Goal: Task Accomplishment & Management: Use online tool/utility

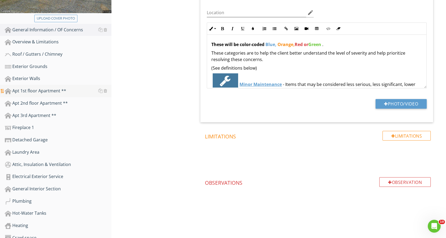
scroll to position [161, 0]
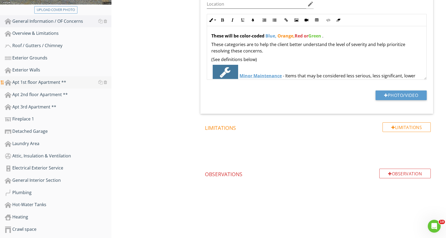
click at [71, 82] on div "Apt 1st floor Apartment **" at bounding box center [58, 82] width 107 height 7
type textarea "<p><strong>These will be color-coded</strong> <strong><span style="color: rgb(9…"
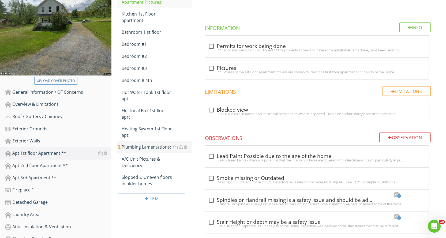
scroll to position [80, 0]
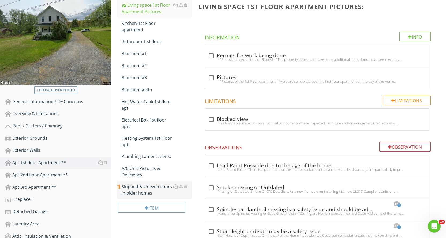
click at [152, 189] on div "Slopped & Uneven floors in older homes" at bounding box center [157, 190] width 70 height 13
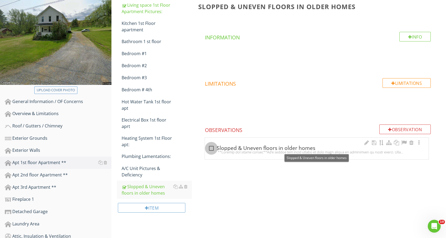
click at [212, 149] on div at bounding box center [211, 148] width 9 height 9
checkbox input "true"
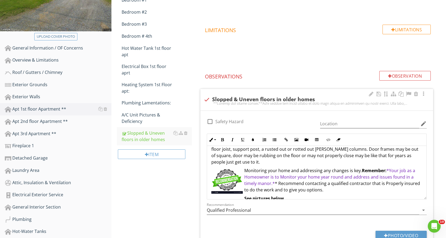
scroll to position [71, 0]
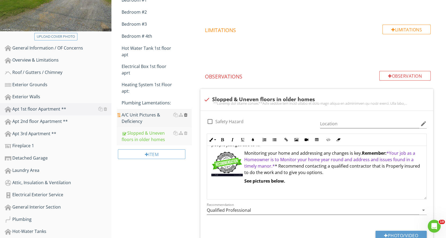
click at [186, 115] on div at bounding box center [185, 115] width 3 height 4
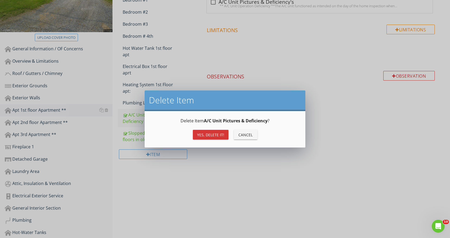
click at [207, 132] on div "Yes, Delete it!" at bounding box center [210, 135] width 27 height 6
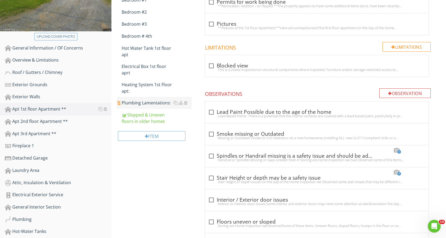
click at [154, 102] on div "Plumbing Lamentations:" at bounding box center [157, 103] width 70 height 6
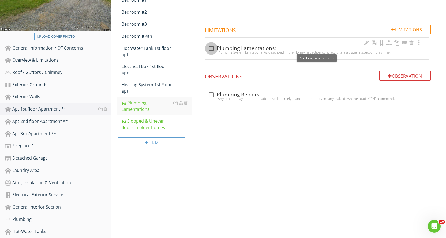
click at [213, 47] on div at bounding box center [211, 48] width 9 height 9
checkbox input "true"
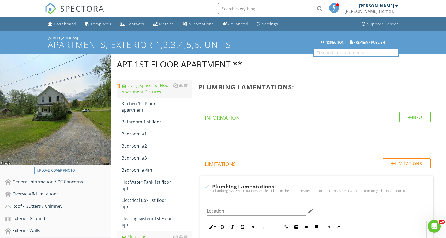
click at [155, 88] on div "Living space 1st Floor Apartment Pictures:" at bounding box center [157, 88] width 70 height 13
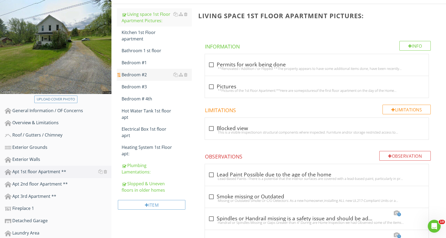
scroll to position [80, 0]
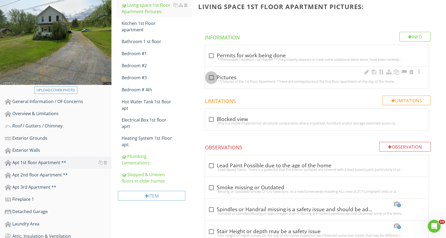
click at [211, 78] on div at bounding box center [211, 77] width 9 height 9
checkbox input "true"
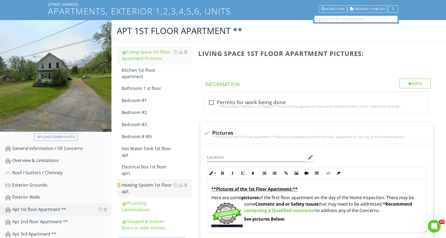
scroll to position [27, 0]
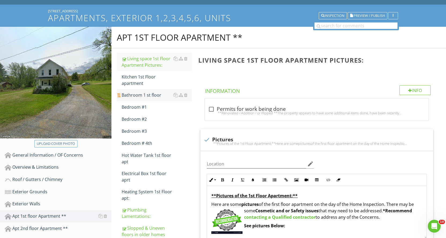
click at [163, 95] on div "Bathroom 1 st floor" at bounding box center [157, 95] width 70 height 6
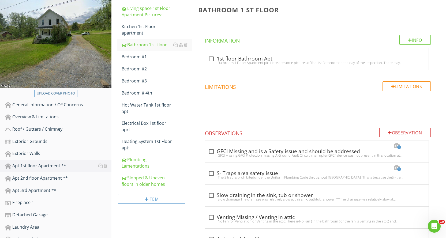
scroll to position [80, 0]
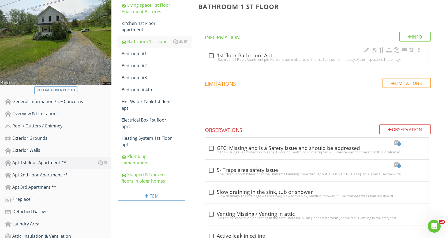
click at [212, 57] on div at bounding box center [211, 55] width 9 height 9
checkbox input "true"
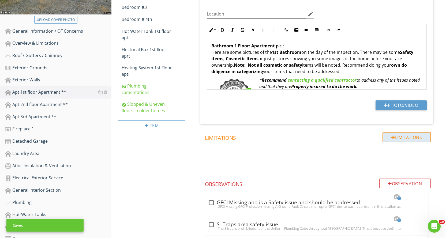
scroll to position [161, 0]
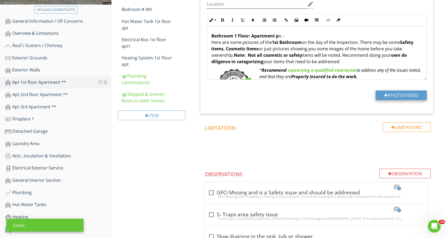
click at [400, 96] on button "Photo/Video" at bounding box center [401, 96] width 51 height 10
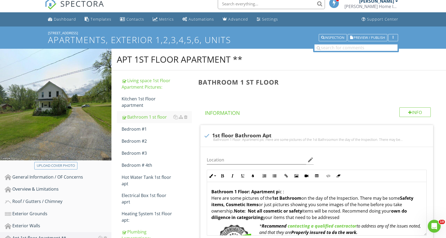
scroll to position [0, 0]
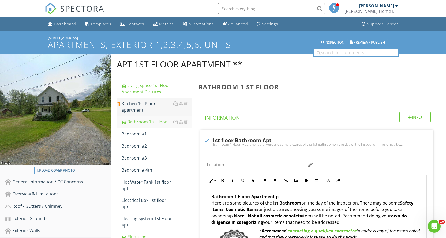
click at [160, 105] on div "Kitchen 1st Floor apartment" at bounding box center [157, 106] width 70 height 13
type textarea "<p><strong>Bathroom 1 Floor: Apartment p</strong>ic :<br>Here are some pictures…"
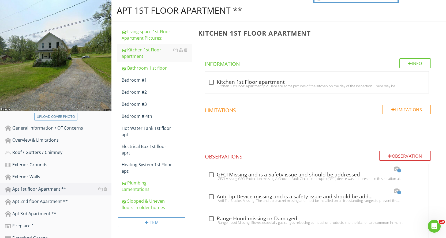
scroll to position [107, 0]
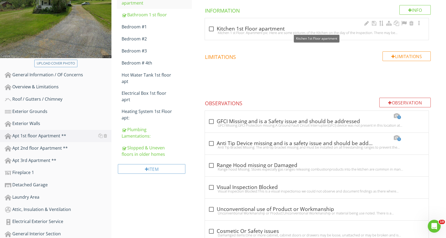
click at [211, 28] on div at bounding box center [211, 28] width 9 height 9
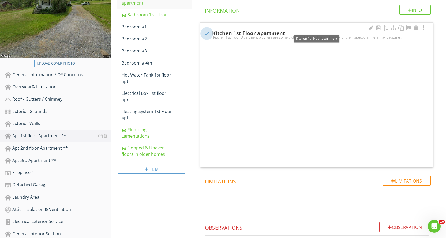
checkbox input "true"
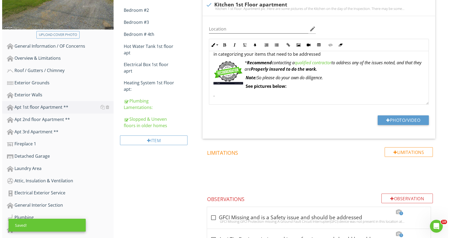
scroll to position [161, 0]
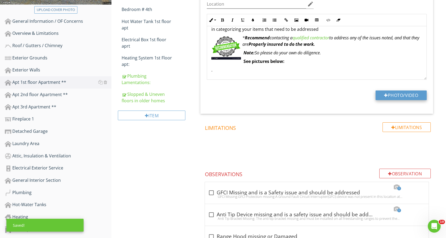
click at [405, 95] on button "Photo/Video" at bounding box center [401, 96] width 51 height 10
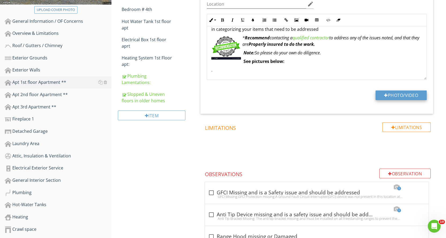
type input "C:\fakepath\IMG_8563.JPG"
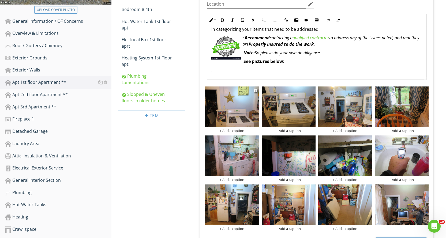
click at [239, 130] on div "+ Add a caption" at bounding box center [232, 131] width 54 height 4
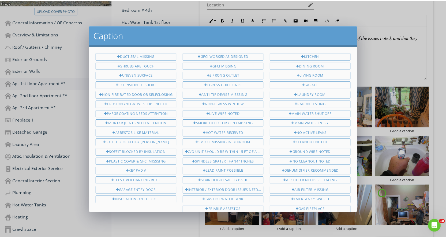
scroll to position [287, 0]
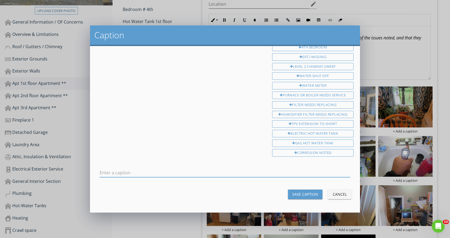
click at [141, 169] on input "text" at bounding box center [225, 173] width 251 height 9
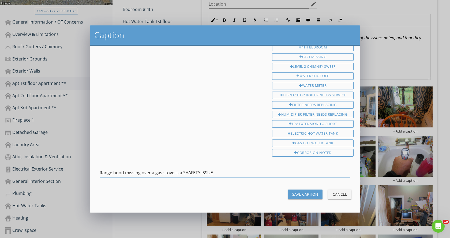
click at [183, 172] on input "Range hood missing over a gas stove is a SAAFETY ISSUE" at bounding box center [225, 173] width 251 height 9
click at [189, 172] on input "Range hood missing over a gas stove is a SAAFETY ISSUE" at bounding box center [225, 173] width 251 height 9
click at [210, 172] on input "Range hood missing over a gas stove is a SAFETY ISSUE" at bounding box center [225, 173] width 251 height 9
type input "Range hood missing over a gas stove is a SAFETY ISSUE and should be addressed"
click at [310, 191] on button "Save Caption" at bounding box center [305, 195] width 35 height 10
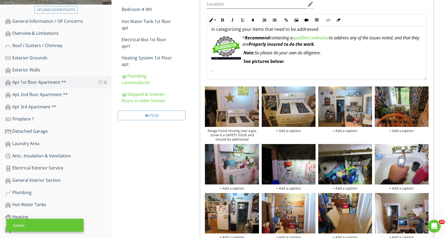
click at [251, 110] on img at bounding box center [232, 107] width 54 height 40
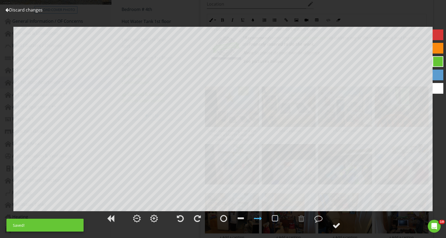
click at [437, 34] on div at bounding box center [438, 34] width 11 height 11
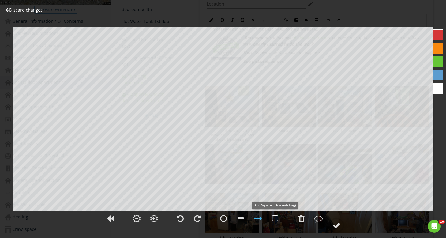
click at [276, 219] on div at bounding box center [275, 219] width 6 height 8
click at [338, 225] on div at bounding box center [336, 226] width 8 height 8
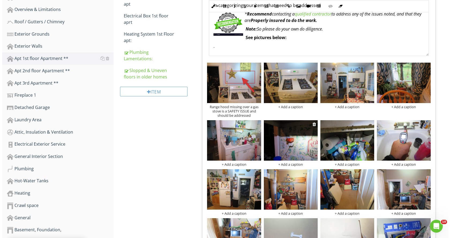
scroll to position [214, 0]
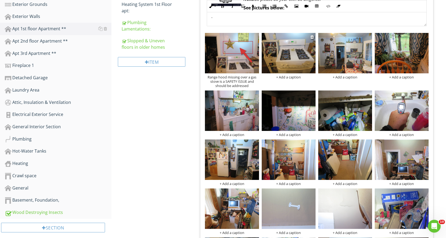
click at [287, 78] on div "+ Add a caption" at bounding box center [289, 77] width 54 height 4
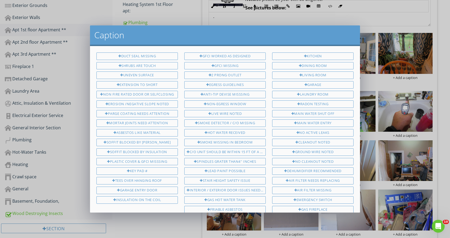
scroll to position [287, 0]
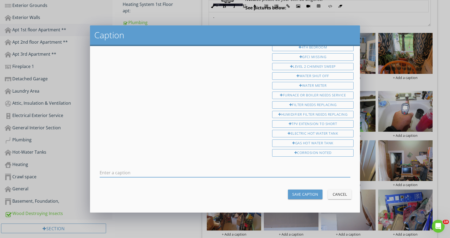
click at [135, 171] on input "text" at bounding box center [225, 173] width 251 height 9
type input "Gas"
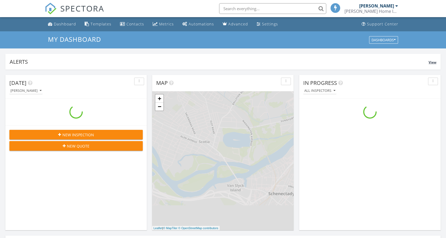
scroll to position [496, 454]
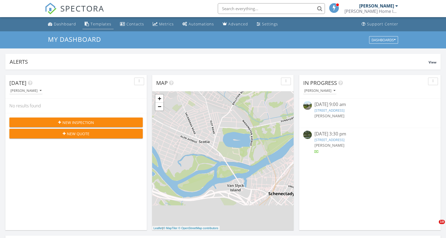
click at [97, 23] on div "Templates" at bounding box center [101, 23] width 21 height 5
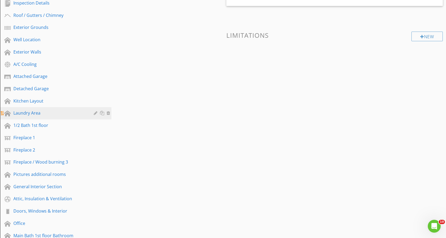
scroll to position [107, 0]
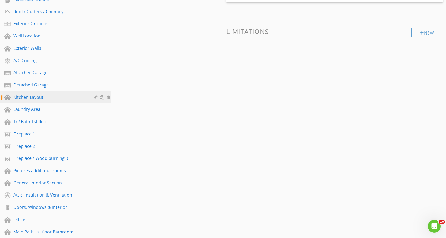
click at [54, 98] on div "Kitchen Layout" at bounding box center [49, 97] width 73 height 6
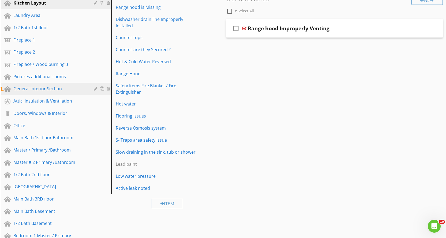
scroll to position [165, 0]
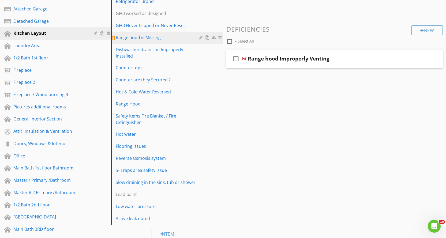
click at [167, 40] on div "Range hood is Missing" at bounding box center [158, 37] width 84 height 6
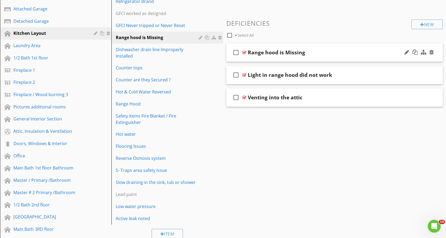
click at [292, 59] on div "check_box_outline_blank Range hood is Missing" at bounding box center [334, 52] width 217 height 18
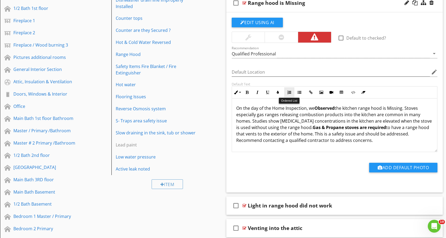
scroll to position [219, 0]
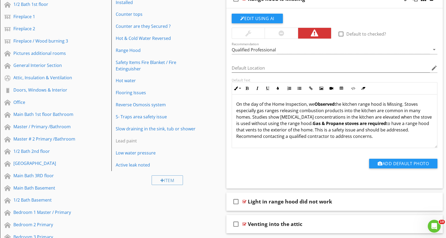
drag, startPoint x: 236, startPoint y: 105, endPoint x: 411, endPoint y: 140, distance: 179.0
click at [411, 140] on div "On the day of the Home Inspection, we Observed the kitchen range hood is Missin…" at bounding box center [334, 122] width 205 height 54
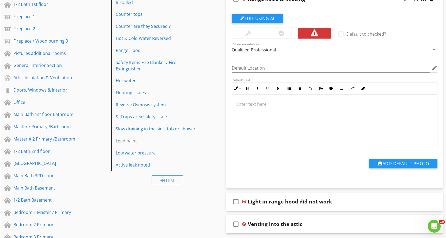
click at [292, 110] on div at bounding box center [334, 122] width 205 height 54
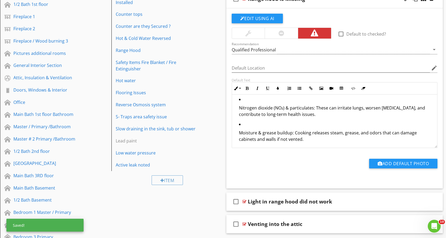
scroll to position [28, 0]
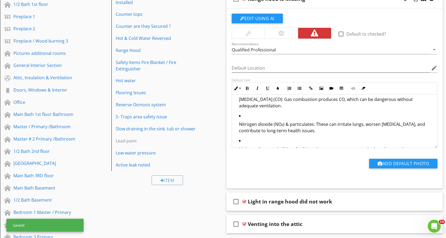
click at [246, 117] on li "Nitrogen dioxide (NO₂) & particulates: These can irritate lungs, worsen asthma,…" at bounding box center [336, 125] width 194 height 25
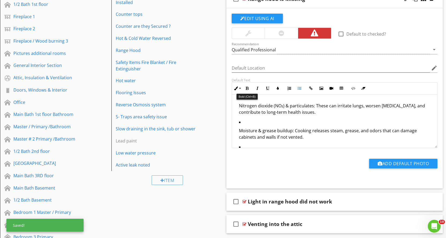
scroll to position [190, 0]
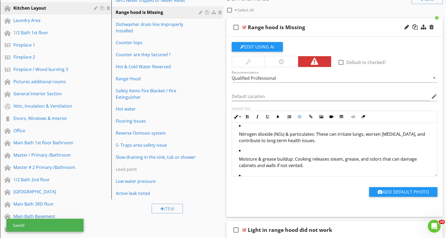
click at [239, 158] on p "Moisture & grease buildup: Cooking releases steam, grease, and odors that can d…" at bounding box center [336, 162] width 194 height 13
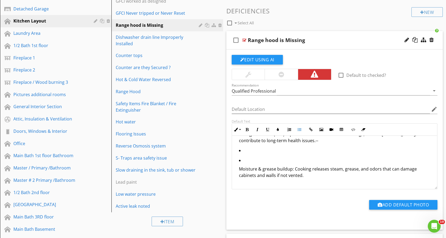
scroll to position [149, 0]
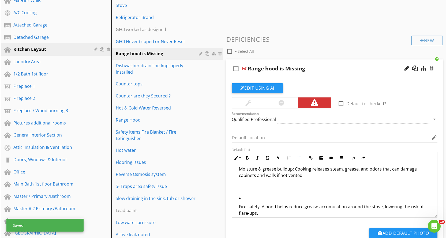
click at [239, 209] on p "Fire safety: A hood helps reduce grease accumulation around the stove, lowering…" at bounding box center [336, 210] width 194 height 13
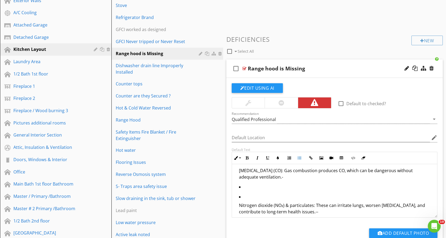
scroll to position [18, 0]
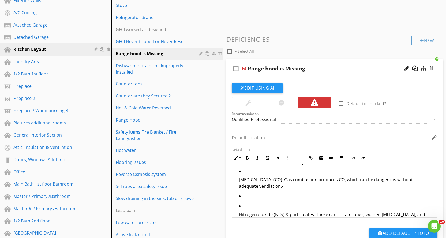
click at [238, 214] on ul "Carbon monoxide (CO): Gas combustion produces CO, which can be dangerous withou…" at bounding box center [334, 225] width 197 height 114
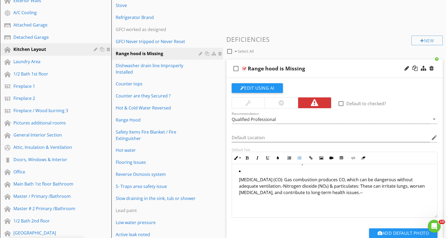
click at [239, 180] on p "Carbon monoxide (CO): Gas combustion produces CO, which can be dangerous withou…" at bounding box center [336, 196] width 194 height 39
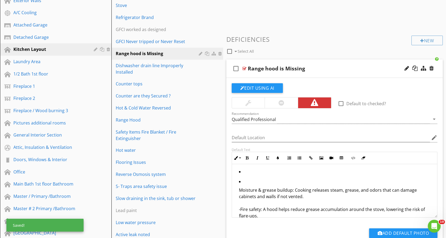
scroll to position [58, 0]
click at [239, 192] on p "Moisture & grease buildup: Cooking releases steam, grease, and odors that can d…" at bounding box center [336, 203] width 194 height 32
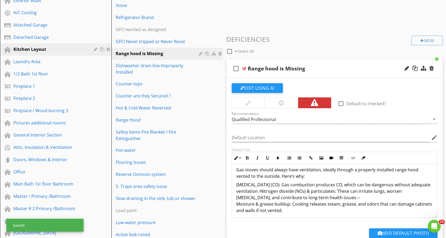
scroll to position [0, 0]
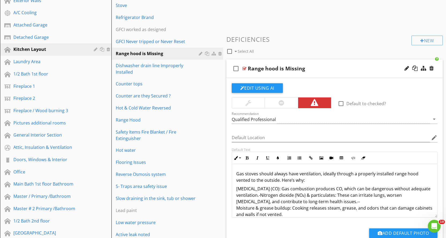
click at [237, 174] on p "Gas stoves should always have ventilation, ideally through a properly installed…" at bounding box center [334, 177] width 197 height 13
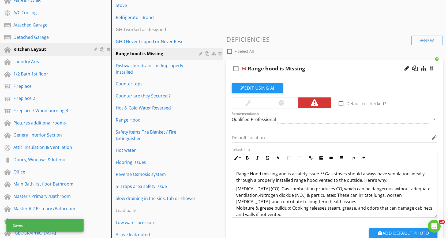
click at [235, 175] on div "Range Hood missing and is a safety issue **Gas stoves should always have ventil…" at bounding box center [334, 214] width 205 height 101
drag, startPoint x: 235, startPoint y: 172, endPoint x: 329, endPoint y: 174, distance: 94.3
click at [329, 174] on div "** Range Hood missing and is a safety issue **Gas stoves should always have ven…" at bounding box center [334, 214] width 205 height 101
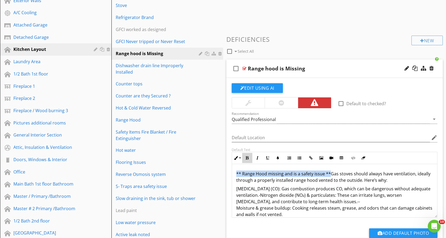
click at [249, 157] on button "Bold" at bounding box center [247, 158] width 10 height 10
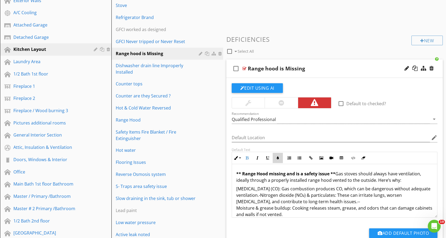
click at [279, 158] on icon "button" at bounding box center [278, 158] width 4 height 4
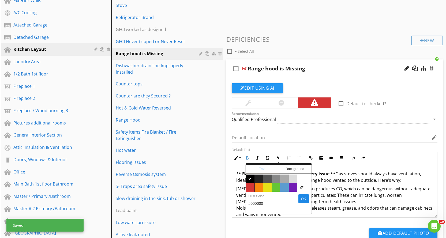
click at [253, 185] on span "Color #d53636" at bounding box center [250, 187] width 9 height 9
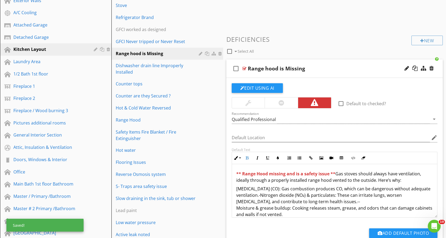
click at [334, 173] on span "** Range Hood missing and is a safety issue **" at bounding box center [285, 174] width 99 height 6
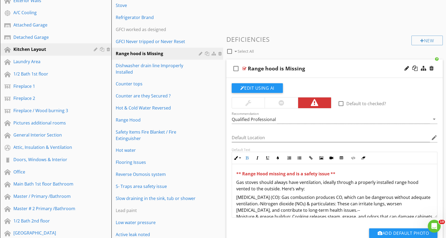
scroll to position [158, 0]
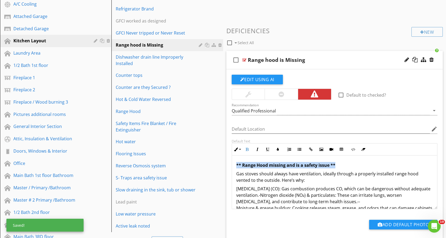
drag, startPoint x: 235, startPoint y: 164, endPoint x: 335, endPoint y: 163, distance: 100.2
click at [335, 163] on div "** Range Hood missing and is a safety issue ** ​ Gas stoves should always have …" at bounding box center [334, 210] width 205 height 109
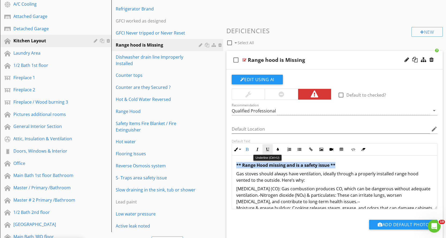
click at [268, 149] on icon "button" at bounding box center [268, 150] width 4 height 4
click at [345, 164] on p "** Range Hood missing and is a safety issue **" at bounding box center [334, 165] width 197 height 6
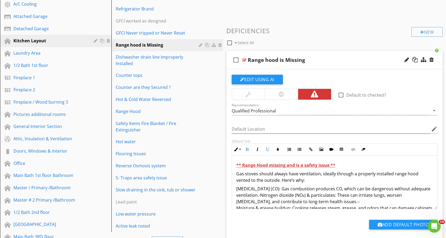
click at [235, 174] on div "** Range Hood missing and is a safety issue ** Gas stoves should always have ve…" at bounding box center [334, 210] width 205 height 109
drag, startPoint x: 235, startPoint y: 188, endPoint x: 282, endPoint y: 190, distance: 46.9
click at [282, 190] on div "** Range Hood missing and is a safety issue ** Gas stoves should always have ve…" at bounding box center [334, 210] width 205 height 109
click at [247, 149] on icon "button" at bounding box center [247, 150] width 4 height 4
click at [301, 197] on p "Carbon monoxide (CO) : Gas combustion produces CO, which can be dangerous witho…" at bounding box center [334, 215] width 197 height 58
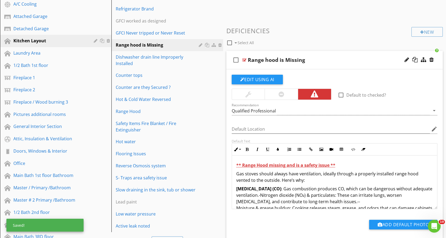
scroll to position [27, 0]
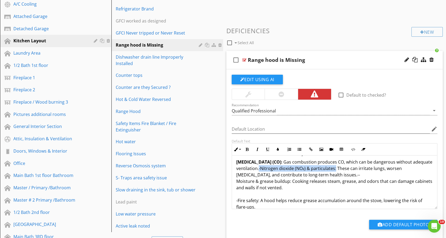
drag, startPoint x: 279, startPoint y: 169, endPoint x: 354, endPoint y: 171, distance: 75.8
click at [354, 171] on p "Carbon monoxide (CO) : Gas combustion produces CO, which can be dangerous witho…" at bounding box center [334, 188] width 197 height 58
click at [248, 149] on icon "button" at bounding box center [247, 150] width 4 height 4
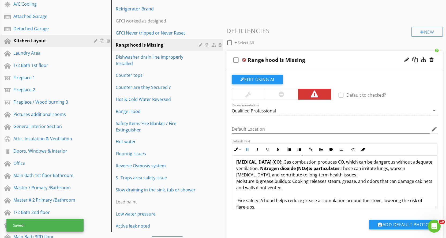
click at [278, 170] on strong "-Nitrogen dioxide (NO₂) & particulates:" at bounding box center [300, 169] width 82 height 6
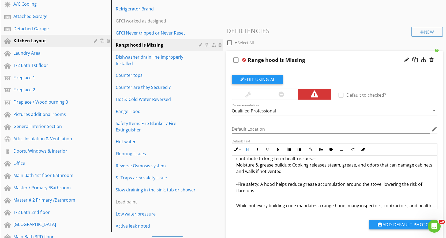
scroll to position [54, 0]
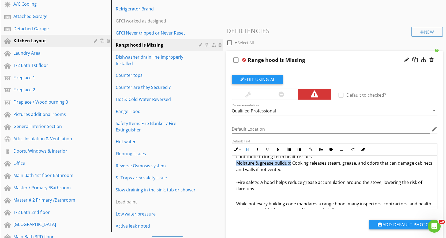
drag, startPoint x: 237, startPoint y: 164, endPoint x: 290, endPoint y: 163, distance: 53.6
click at [290, 163] on p "-Nitrogen dioxide (NO₂) & particulates: These can irritate lungs, worsen asthma…" at bounding box center [334, 172] width 197 height 51
click at [250, 148] on button "Bold" at bounding box center [247, 149] width 10 height 10
click at [286, 179] on p "-Nitrogen dioxide (NO₂) & particulates: These can irritate lungs, worsen asthma…" at bounding box center [334, 172] width 197 height 51
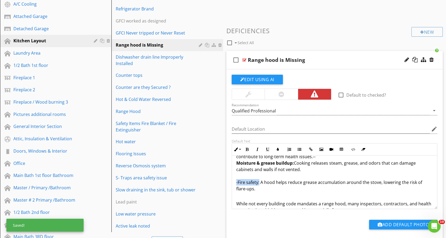
drag, startPoint x: 234, startPoint y: 184, endPoint x: 259, endPoint y: 180, distance: 25.2
click at [259, 180] on div "** Range Hood missing and is a safety issue ** Gas stoves should always have ve…" at bounding box center [334, 161] width 205 height 118
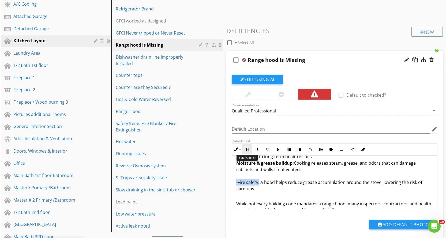
click at [249, 147] on button "Bold" at bounding box center [247, 149] width 10 height 10
click at [233, 183] on div "** Range Hood missing and is a safety issue ** Gas stoves should always have ve…" at bounding box center [334, 161] width 205 height 118
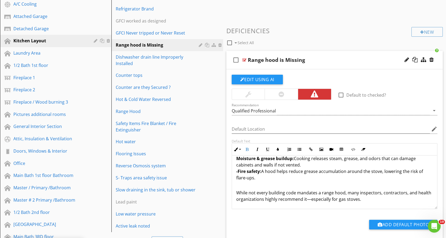
scroll to position [184, 0]
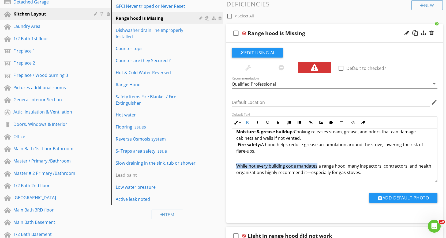
drag, startPoint x: 235, startPoint y: 166, endPoint x: 316, endPoint y: 166, distance: 80.9
click at [316, 166] on div "** Range Hood missing and is a safety issue ** Gas stoves should always have ve…" at bounding box center [334, 126] width 205 height 111
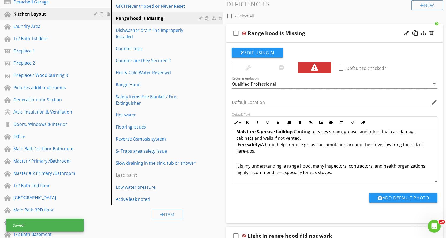
scroll to position [211, 0]
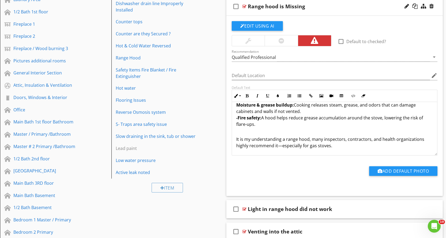
click at [309, 141] on p "It is my understanding a range hood, many inspectors, contractors, and health o…" at bounding box center [334, 142] width 197 height 13
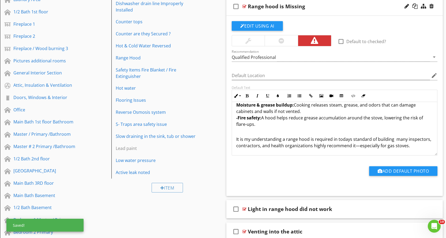
click at [394, 141] on p "It is my understanding a range hood is required in todays standard of building …" at bounding box center [334, 142] width 197 height 13
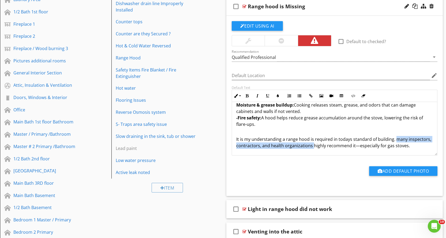
drag, startPoint x: 394, startPoint y: 141, endPoint x: 312, endPoint y: 147, distance: 82.0
click at [312, 147] on p "It is my understanding a range hood is required in todays standard of building.…" at bounding box center [334, 142] width 197 height 13
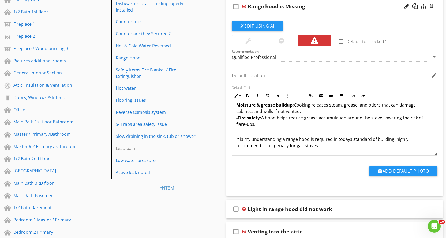
click at [406, 140] on p "It is my understanding a range hood is required in todays standard of building.…" at bounding box center [334, 142] width 197 height 13
click at [394, 140] on p "It is my understanding a range hood is required in todays standard of building.…" at bounding box center [334, 142] width 197 height 13
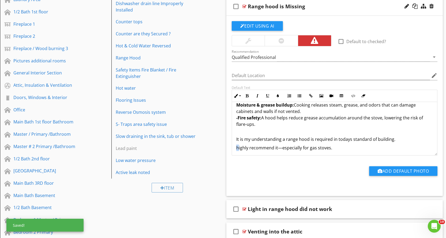
click at [237, 149] on p "highly recommend it—especially for gas stoves." at bounding box center [334, 148] width 197 height 6
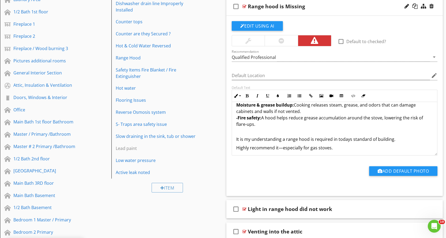
click at [252, 149] on p "Highly recommend it—especially for gas stoves." at bounding box center [334, 148] width 197 height 6
click at [235, 150] on div "** Range Hood missing and is a safety issue ** Gas stoves should always have ve…" at bounding box center [334, 101] width 205 height 114
click at [235, 146] on div "** Range Hood missing and is a safety issue ** Gas stoves should always have ve…" at bounding box center [334, 101] width 205 height 114
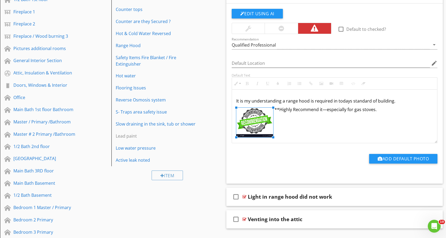
scroll to position [224, 0]
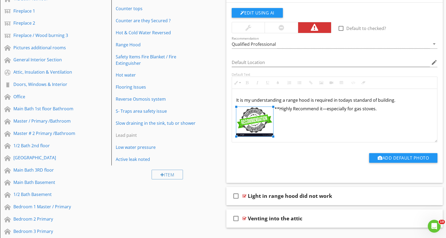
drag, startPoint x: 290, startPoint y: 106, endPoint x: 273, endPoint y: 126, distance: 26.1
click at [361, 117] on div "** Range Hood missing and is a safety issue ** Gas stoves should always have ve…" at bounding box center [334, 73] width 205 height 137
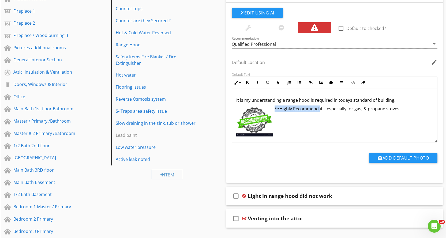
drag, startPoint x: 275, startPoint y: 108, endPoint x: 319, endPoint y: 109, distance: 43.9
click at [319, 109] on p "**Highly Recommend it—especially for gas, & propane stoves." at bounding box center [334, 109] width 197 height 6
click at [249, 83] on icon "button" at bounding box center [247, 83] width 4 height 4
click at [296, 125] on div "** Range Hood missing and is a safety issue ** Gas stoves should always have ve…" at bounding box center [334, 73] width 205 height 137
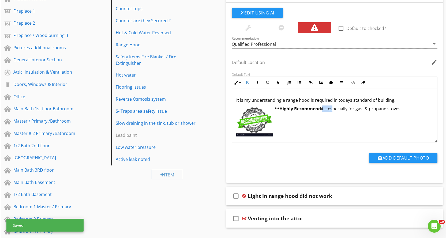
drag, startPoint x: 323, startPoint y: 111, endPoint x: 333, endPoint y: 111, distance: 10.7
click at [333, 111] on p "**Highly Recommend it—especially for gas, & propane stoves." at bounding box center [334, 109] width 197 height 6
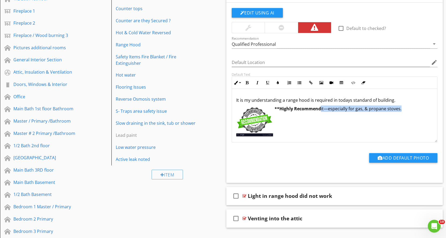
drag, startPoint x: 321, startPoint y: 109, endPoint x: 402, endPoint y: 110, distance: 80.9
click at [402, 110] on p "**Highly Recommend it—especially for gas, & propane stoves." at bounding box center [334, 109] width 197 height 6
click at [278, 82] on icon "button" at bounding box center [278, 83] width 4 height 4
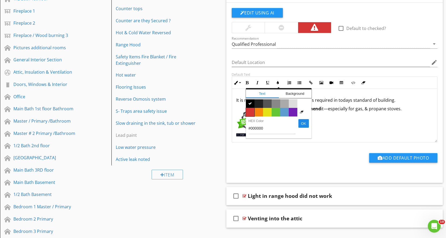
click at [250, 112] on span "Color #d53636" at bounding box center [250, 112] width 9 height 9
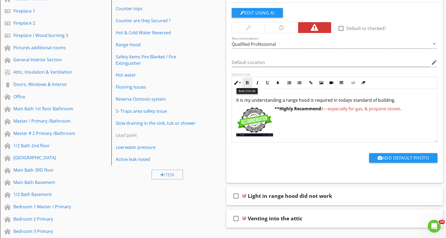
click at [248, 84] on icon "button" at bounding box center [247, 83] width 4 height 4
click at [293, 120] on div "** Range Hood missing and is a safety issue ** Gas stoves should always have ve…" at bounding box center [334, 73] width 205 height 137
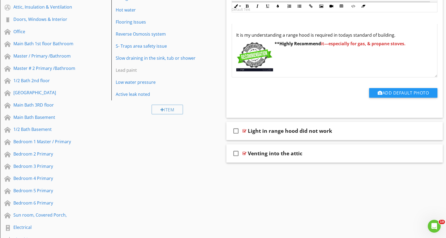
scroll to position [305, 0]
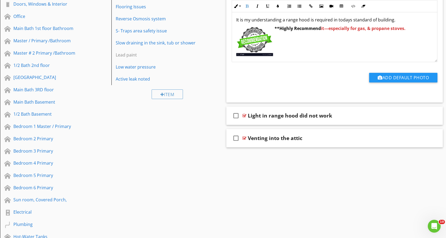
click at [411, 31] on p "**Highly Recommend it—especially for gas, & propane stoves." at bounding box center [334, 28] width 197 height 6
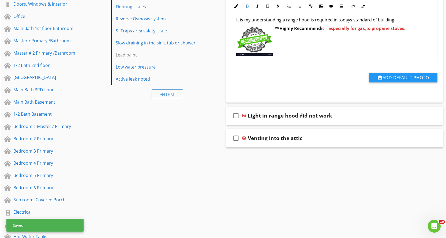
click at [277, 38] on p "​" at bounding box center [334, 37] width 197 height 6
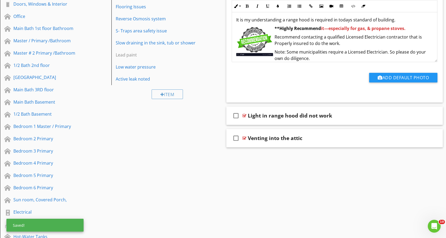
click at [275, 38] on p "Recommend contacting a qualified Licensed Electrician contractor that is Proper…" at bounding box center [334, 40] width 197 height 13
drag, startPoint x: 274, startPoint y: 36, endPoint x: 302, endPoint y: 37, distance: 29.0
click at [302, 37] on p "*Recommend contacting a qualified Licensed Electrician contractor that is Prope…" at bounding box center [334, 40] width 197 height 13
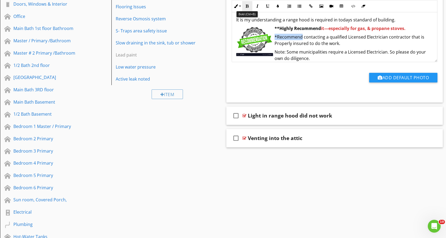
click at [248, 6] on icon "button" at bounding box center [247, 6] width 4 height 4
click at [306, 43] on p "*Recommend contacting a qualified Licensed Electrician contractor that is Prope…" at bounding box center [334, 40] width 197 height 13
drag, startPoint x: 304, startPoint y: 39, endPoint x: 411, endPoint y: 42, distance: 107.2
click at [411, 42] on p "*Recommend contacting a qualified Licensed Electrician contractor that is Prope…" at bounding box center [334, 40] width 197 height 13
click at [278, 5] on icon "button" at bounding box center [278, 6] width 4 height 4
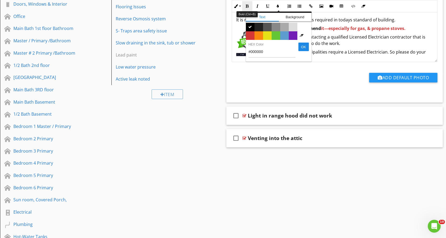
click at [249, 6] on icon "button" at bounding box center [247, 6] width 4 height 4
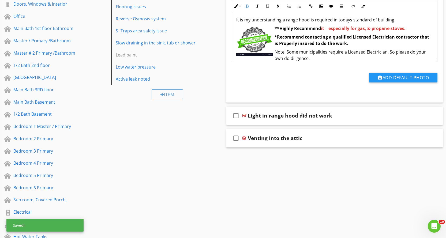
click at [319, 62] on p "Note: Some municipalities require a Licensed Electrician. So please do your own…" at bounding box center [334, 55] width 197 height 13
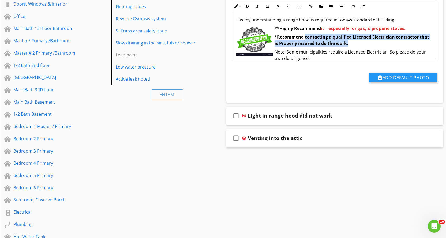
drag, startPoint x: 305, startPoint y: 39, endPoint x: 351, endPoint y: 41, distance: 46.2
click at [353, 44] on p "*Recommend contacting a qualified Licensed Electrician contractor that is Prope…" at bounding box center [334, 40] width 197 height 13
click at [278, 7] on icon "button" at bounding box center [278, 6] width 4 height 4
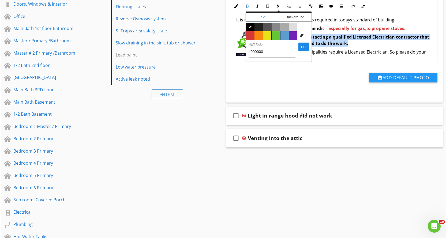
click at [277, 37] on span "Color #65c635" at bounding box center [276, 35] width 9 height 9
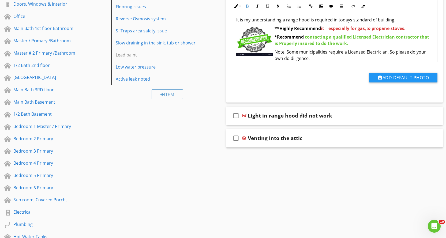
click at [367, 44] on p "*Recommend contacting a qualified Licensed Electrician contractor that is Prope…" at bounding box center [334, 40] width 197 height 13
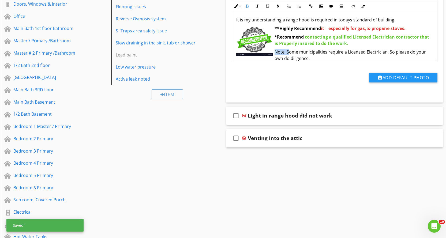
drag, startPoint x: 287, startPoint y: 53, endPoint x: 274, endPoint y: 53, distance: 13.1
click at [274, 53] on p "Note: Some municipalities require a Licensed Electrician. So please do your own…" at bounding box center [334, 55] width 197 height 13
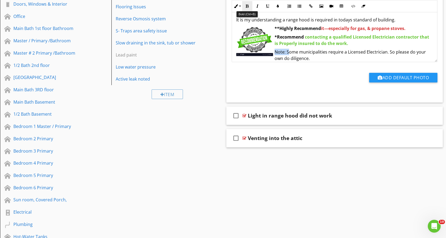
click at [248, 6] on icon "button" at bounding box center [247, 6] width 4 height 4
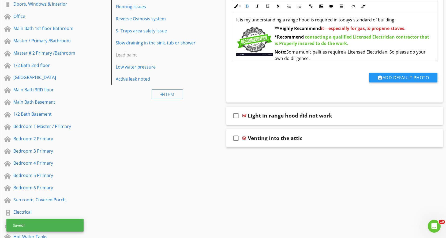
click at [313, 61] on p "Note: Some municipalities require a Licensed Electrician. So please do your own…" at bounding box center [334, 55] width 197 height 13
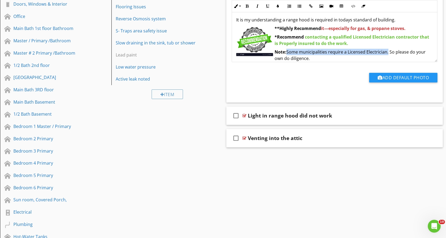
drag, startPoint x: 287, startPoint y: 54, endPoint x: 388, endPoint y: 53, distance: 100.2
click at [388, 53] on p "Note: Some municipalities require a Licensed Electrician. So please do your own…" at bounding box center [334, 55] width 197 height 13
click at [277, 6] on icon "button" at bounding box center [278, 6] width 4 height 4
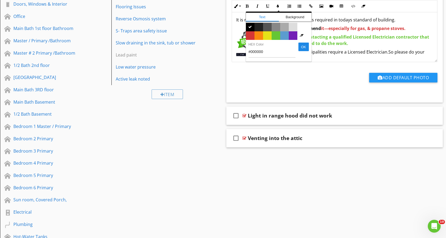
click at [275, 35] on span "Color #65c635" at bounding box center [276, 35] width 9 height 9
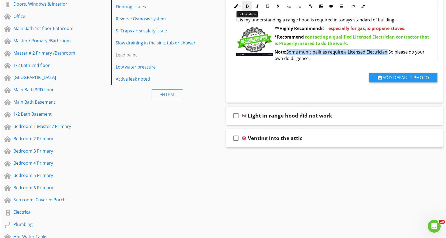
click at [248, 6] on icon "button" at bounding box center [247, 6] width 4 height 4
click at [328, 59] on p "Note: Some municipalities require a Licensed Electrician. So please do your own…" at bounding box center [334, 55] width 197 height 13
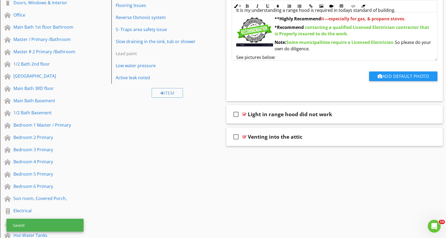
scroll to position [99, 0]
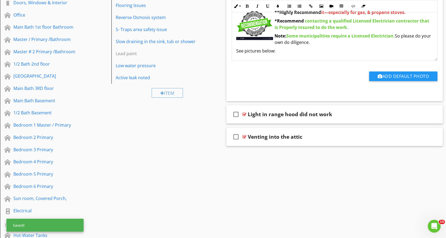
drag, startPoint x: 273, startPoint y: 57, endPoint x: 321, endPoint y: 57, distance: 48.0
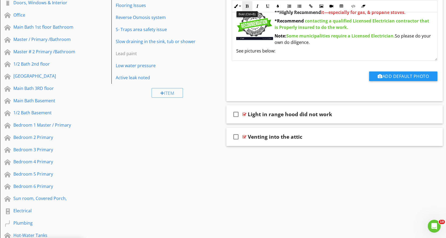
click at [248, 6] on icon "button" at bounding box center [247, 6] width 4 height 4
click at [358, 53] on p "See pictures below:" at bounding box center [334, 51] width 197 height 6
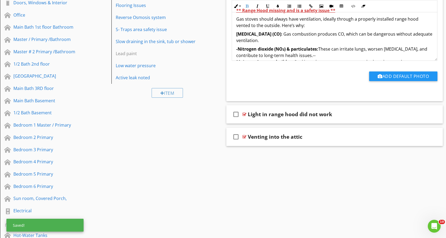
scroll to position [0, 0]
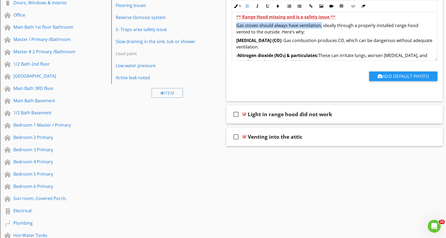
drag, startPoint x: 244, startPoint y: 25, endPoint x: 321, endPoint y: 28, distance: 77.7
click at [321, 28] on div "** Range Hood missing and is a safety issue ** Gas stoves should always have ve…" at bounding box center [334, 83] width 205 height 152
click at [246, 6] on icon "button" at bounding box center [247, 6] width 4 height 4
click at [350, 32] on p "Gas stoves should always have ventilation, ideally through a properly installed…" at bounding box center [334, 28] width 197 height 13
drag, startPoint x: 237, startPoint y: 32, endPoint x: 280, endPoint y: 32, distance: 43.4
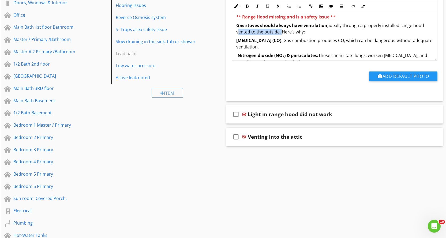
click at [280, 32] on p "Gas stoves should always have ventilation, ideally through a properly installed…" at bounding box center [334, 28] width 197 height 13
click at [248, 5] on icon "button" at bounding box center [247, 6] width 4 height 4
click at [319, 33] on p "Gas stoves should always have ventilation, ideally through a properly installed…" at bounding box center [334, 28] width 197 height 13
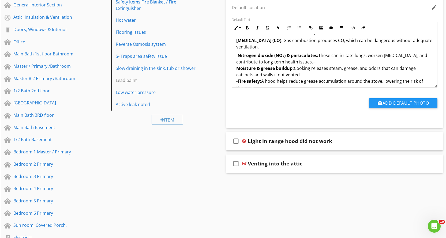
scroll to position [54, 0]
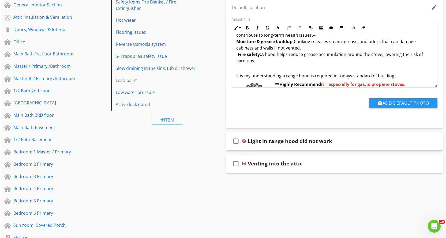
drag, startPoint x: 235, startPoint y: 75, endPoint x: 396, endPoint y: 75, distance: 160.5
click at [396, 75] on div "** Range Hood missing and is a safety issue ** Gas stoves should always have ve…" at bounding box center [334, 56] width 205 height 152
click at [277, 28] on icon "button" at bounding box center [278, 28] width 4 height 4
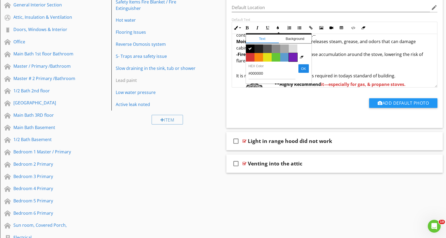
click at [294, 55] on span "Color #731eb5" at bounding box center [293, 57] width 9 height 9
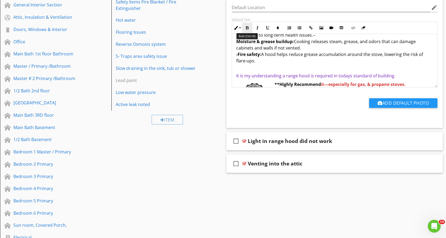
click at [248, 28] on icon "button" at bounding box center [247, 28] width 4 height 4
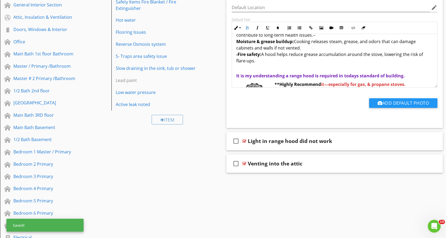
click at [274, 70] on p "-Nitrogen dioxide (NO₂) & particulates: These can irritate lungs, worsen asthma…" at bounding box center [334, 47] width 197 height 45
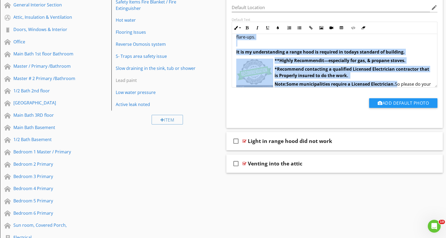
scroll to position [99, 0]
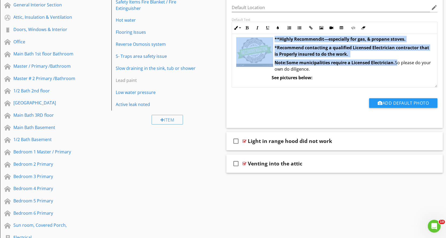
drag, startPoint x: 235, startPoint y: 43, endPoint x: 398, endPoint y: 87, distance: 168.4
click at [398, 87] on div "** Range Hood missing and is a safety issue ** Gas stoves should always have ve…" at bounding box center [334, 11] width 205 height 152
copy div "** Range Hood missing and is a safety issue ** Gas stoves should always have ve…"
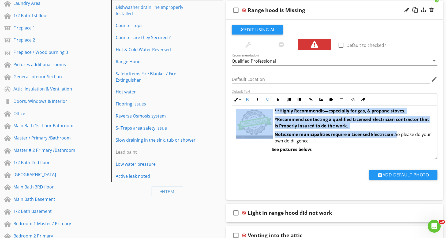
scroll to position [199, 0]
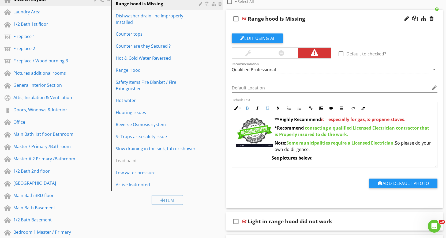
click at [262, 25] on div "check_box_outline_blank Range hood is Missing" at bounding box center [334, 19] width 217 height 18
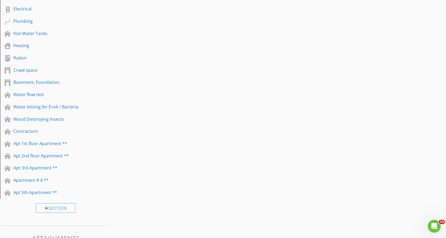
scroll to position [520, 0]
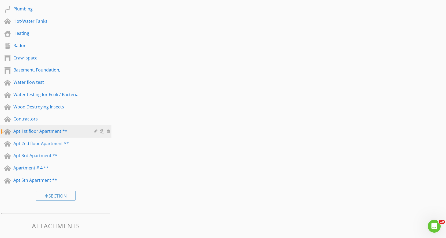
click at [80, 136] on link "Apt 1st floor Apartment **" at bounding box center [57, 131] width 110 height 12
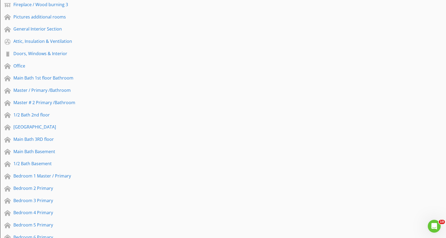
scroll to position [252, 0]
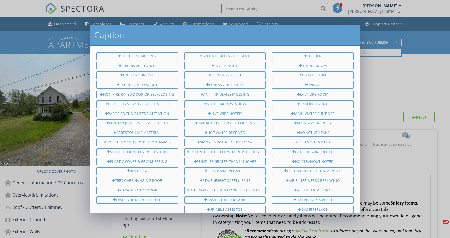
scroll to position [134, 0]
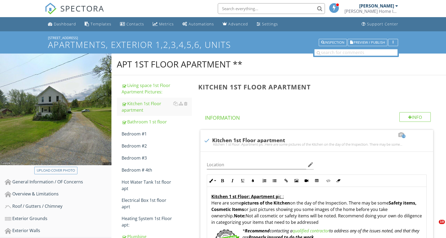
scroll to position [241, 0]
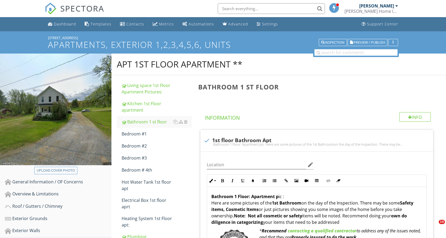
scroll to position [80, 0]
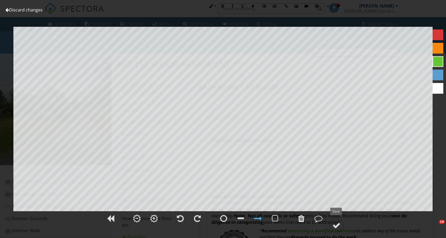
scroll to position [214, 0]
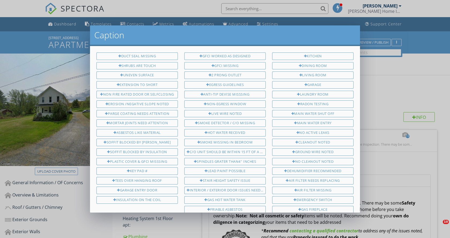
scroll to position [268, 0]
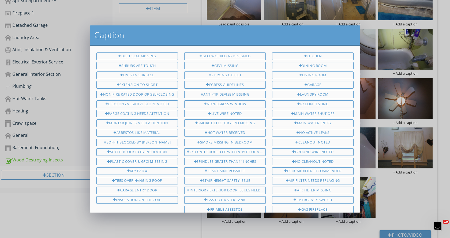
type input "Mold or mildew calking should be addressed and may be behind the w"
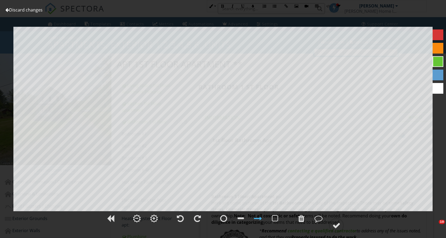
scroll to position [214, 0]
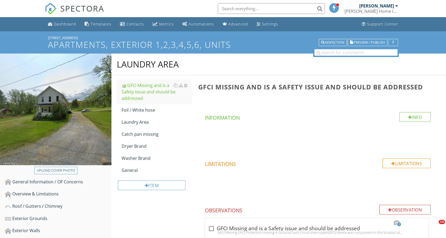
scroll to position [54, 0]
